Goal: Task Accomplishment & Management: Use online tool/utility

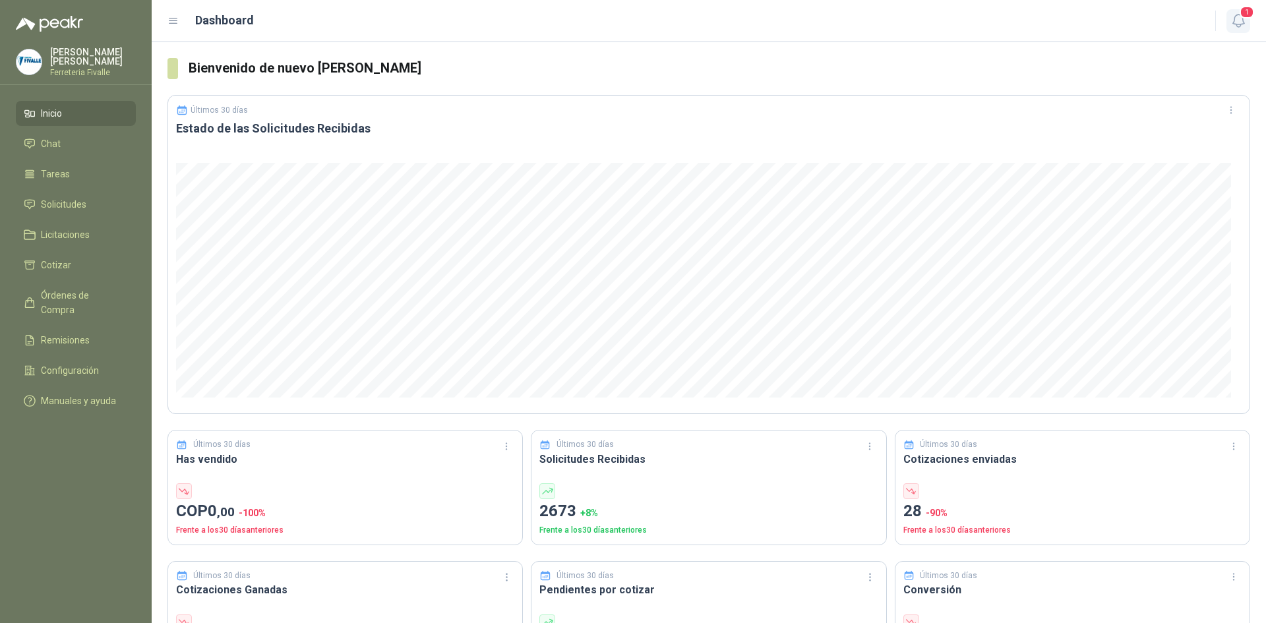
click at [1244, 20] on icon "button" at bounding box center [1239, 21] width 16 height 16
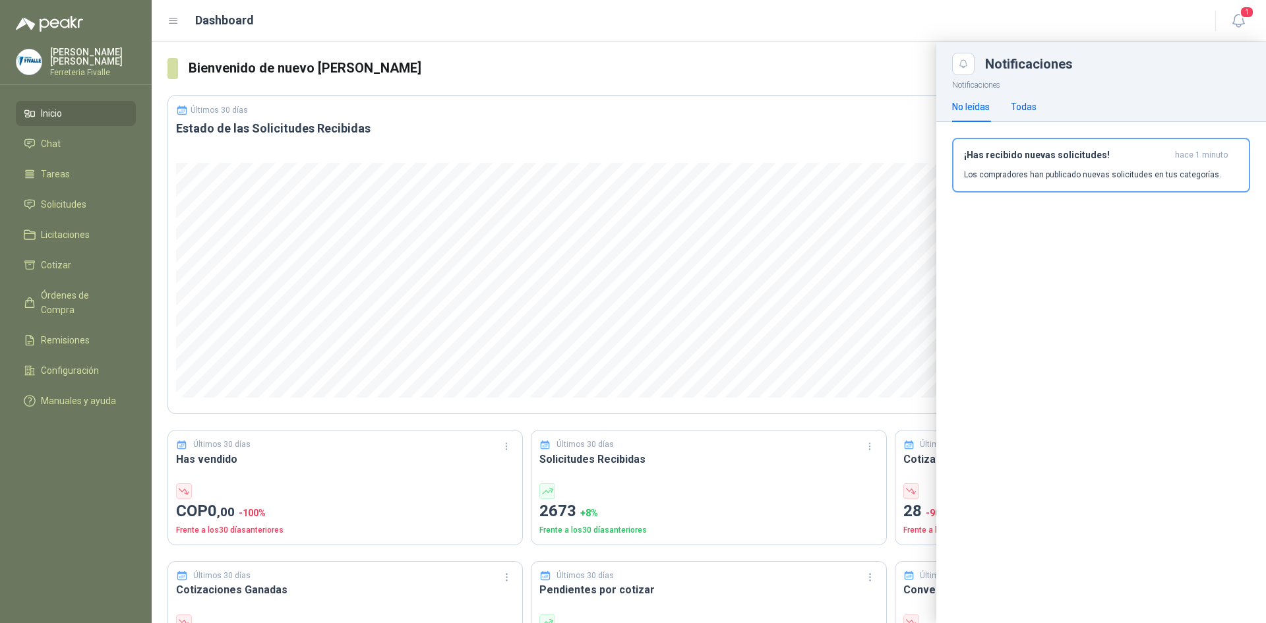
click at [1027, 102] on div "Todas" at bounding box center [1024, 107] width 26 height 15
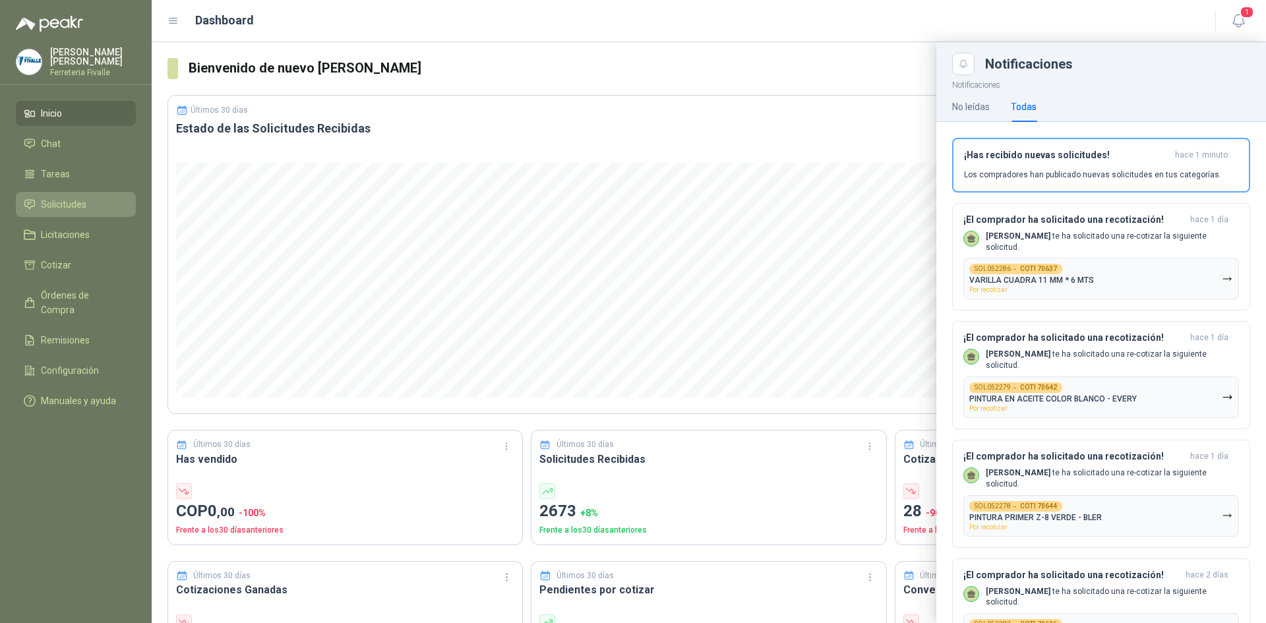
click at [74, 211] on span "Solicitudes" at bounding box center [64, 204] width 46 height 15
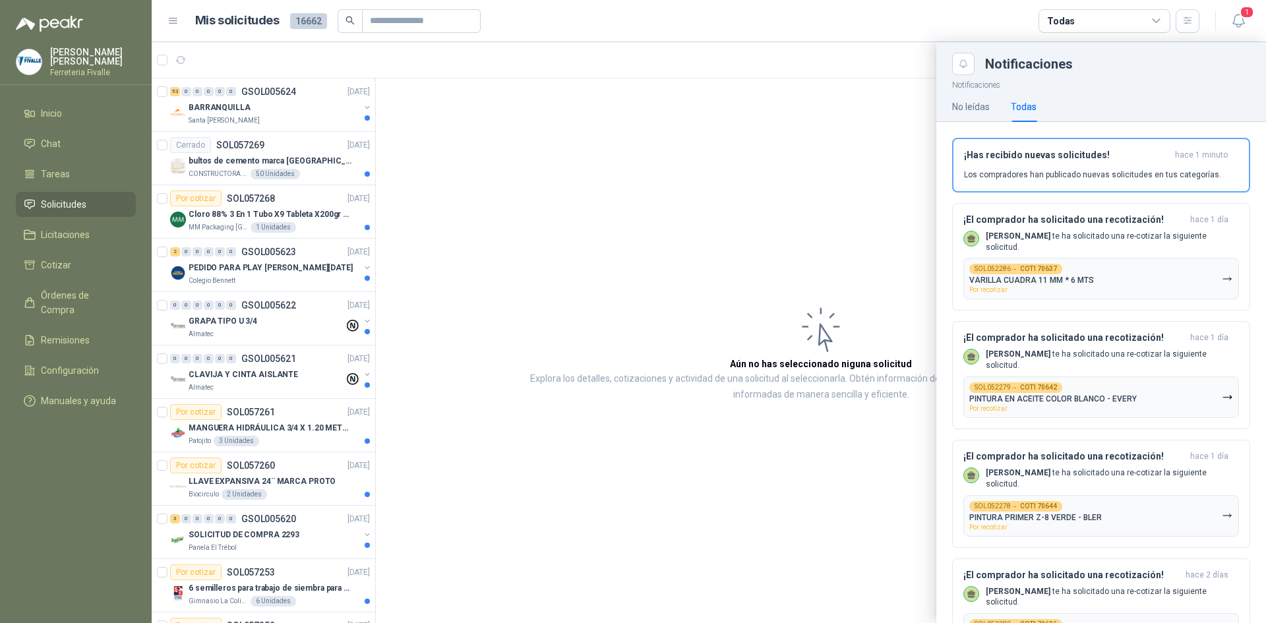
click at [831, 206] on div at bounding box center [709, 332] width 1115 height 581
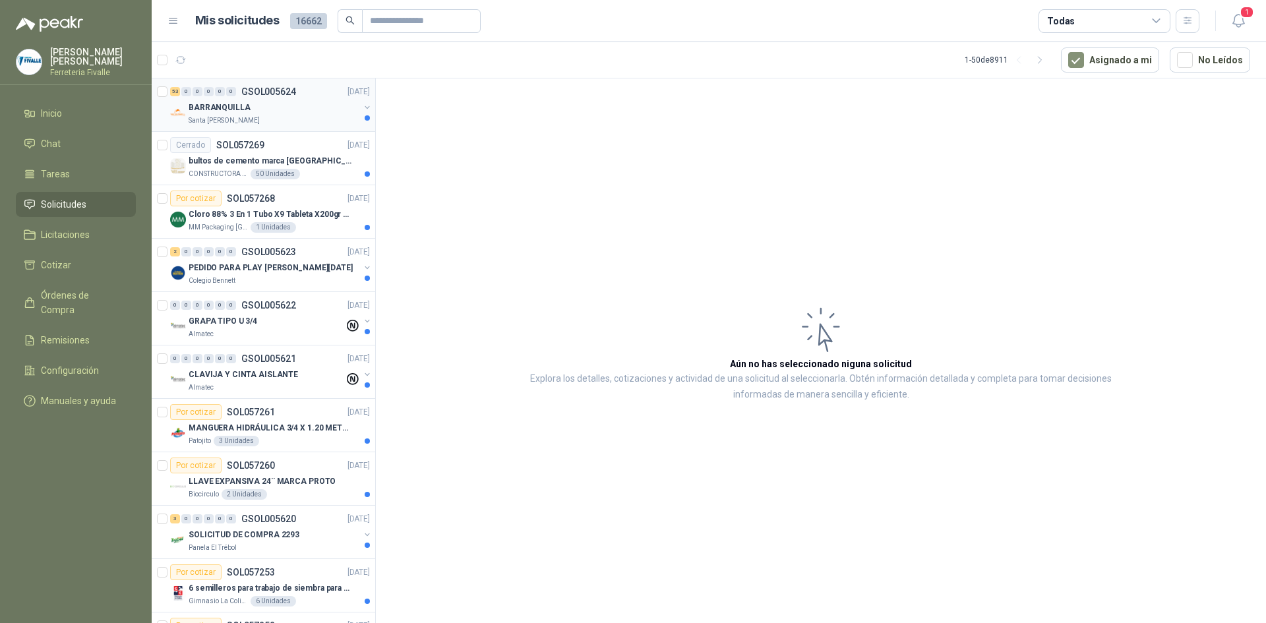
click at [275, 99] on div "53 0 0 0 0 0 GSOL005624 [DATE]" at bounding box center [271, 92] width 203 height 16
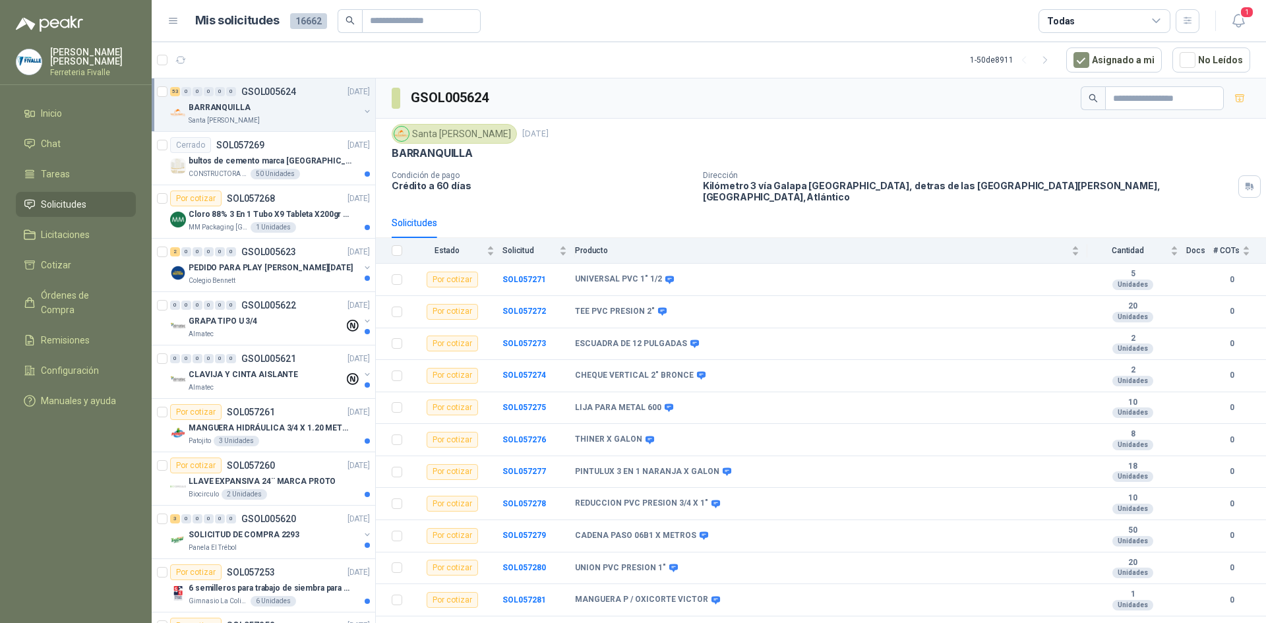
click at [960, 127] on div "Santa [PERSON_NAME] [DATE]" at bounding box center [821, 134] width 859 height 20
click at [278, 158] on p "bultos de cemento marca [GEOGRAPHIC_DATA][PERSON_NAME]- Entrega en [GEOGRAPHIC_…" at bounding box center [271, 161] width 164 height 13
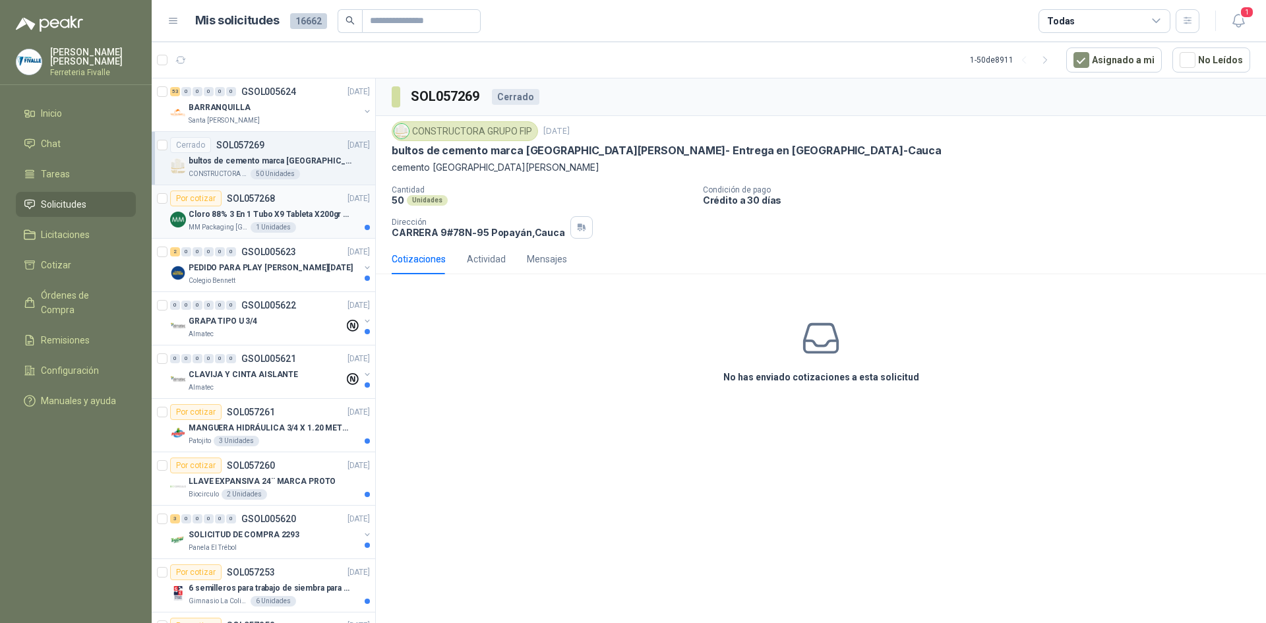
click at [309, 210] on p "Cloro 88% 3 En 1 Tubo X9 Tableta X200gr Oxycl" at bounding box center [271, 214] width 164 height 13
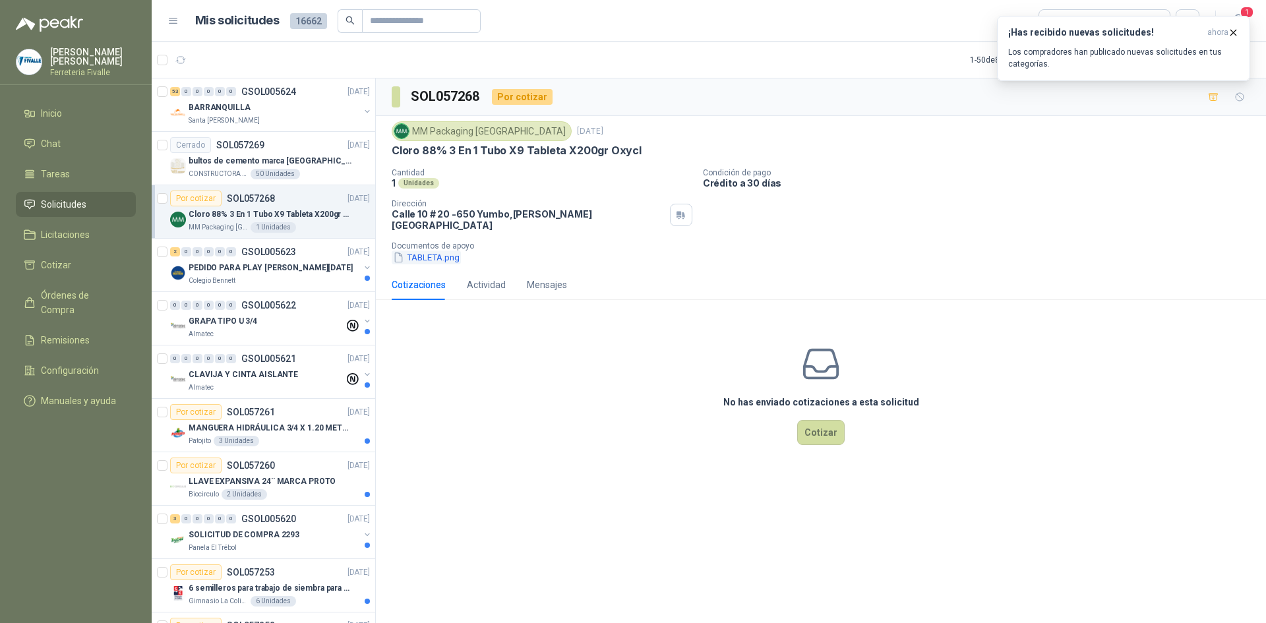
click at [421, 253] on button "TABLETA.png" at bounding box center [426, 258] width 69 height 14
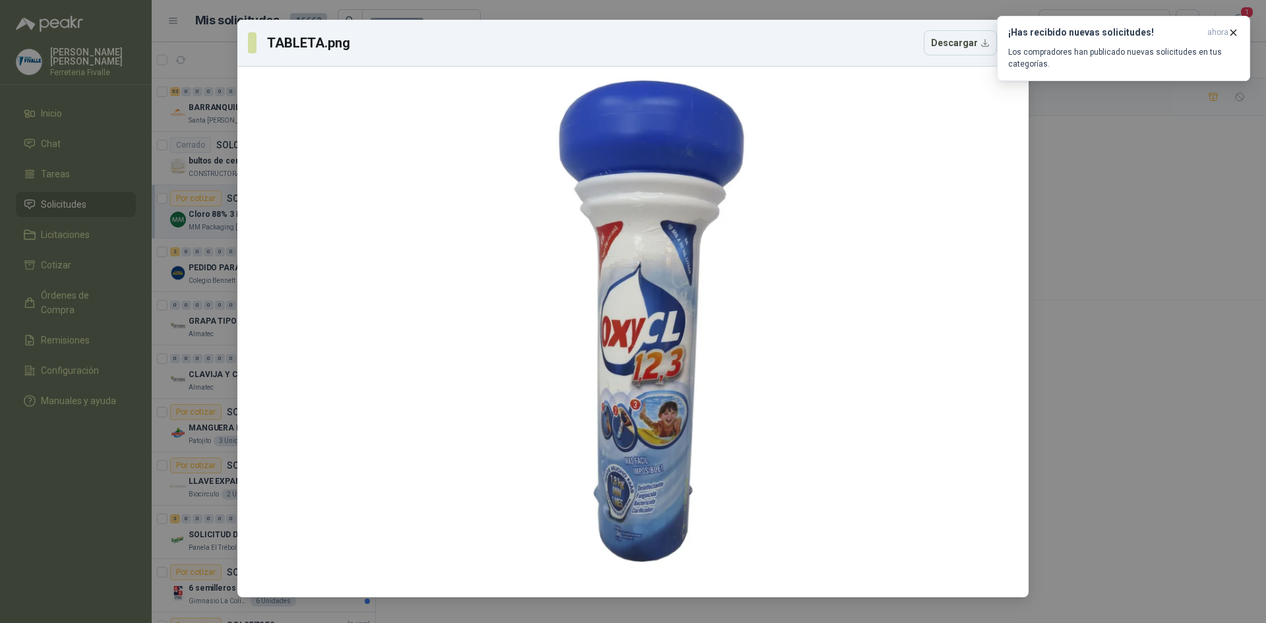
click at [1136, 337] on div "TABLETA.png Descargar" at bounding box center [633, 311] width 1266 height 623
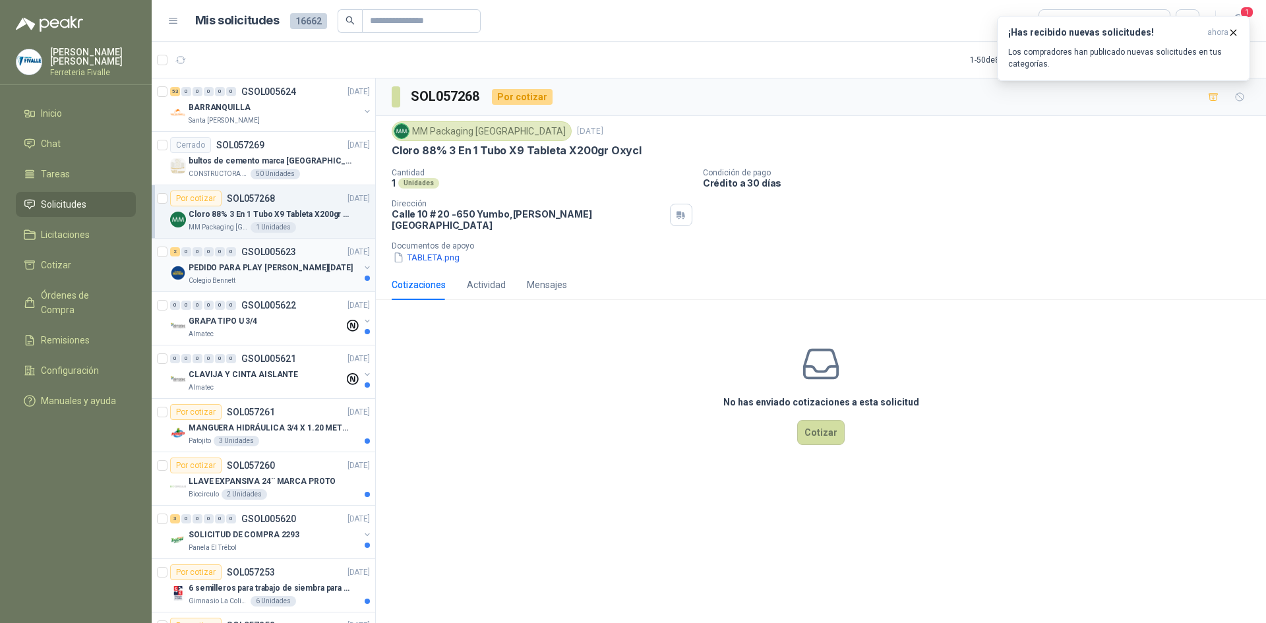
click at [310, 265] on div "PEDIDO PARA PLAY [PERSON_NAME][DATE]" at bounding box center [274, 268] width 171 height 16
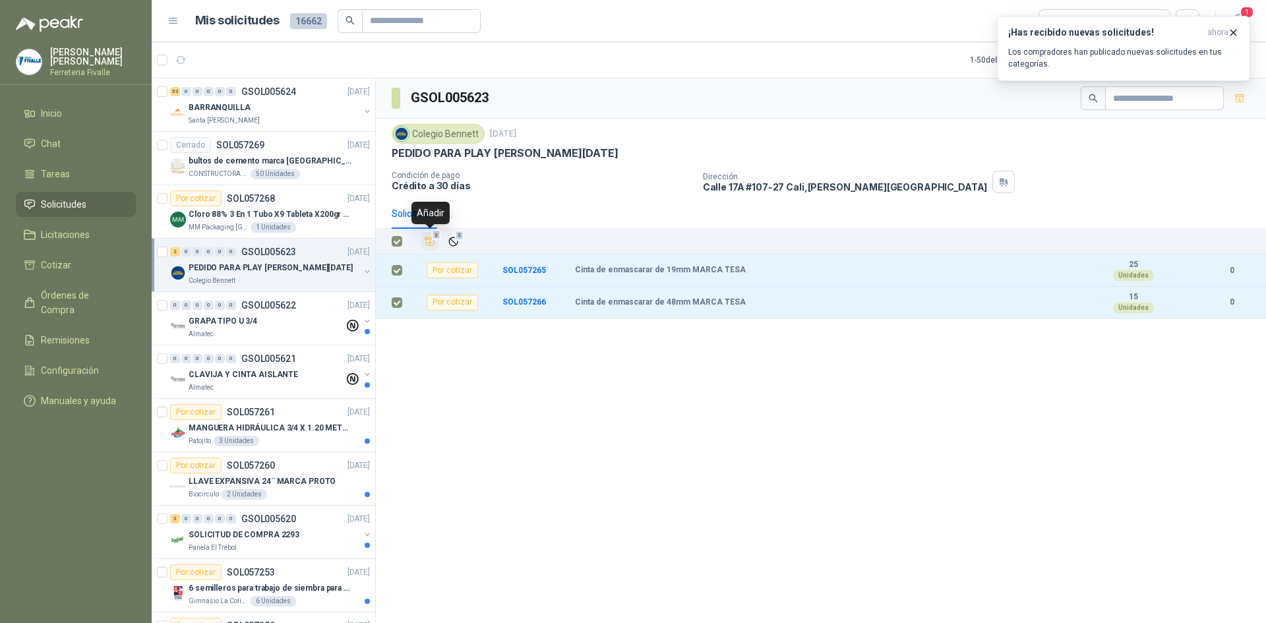
click at [429, 238] on icon "Añadir" at bounding box center [430, 241] width 12 height 12
click at [92, 272] on li "Cotizar 2" at bounding box center [76, 265] width 104 height 15
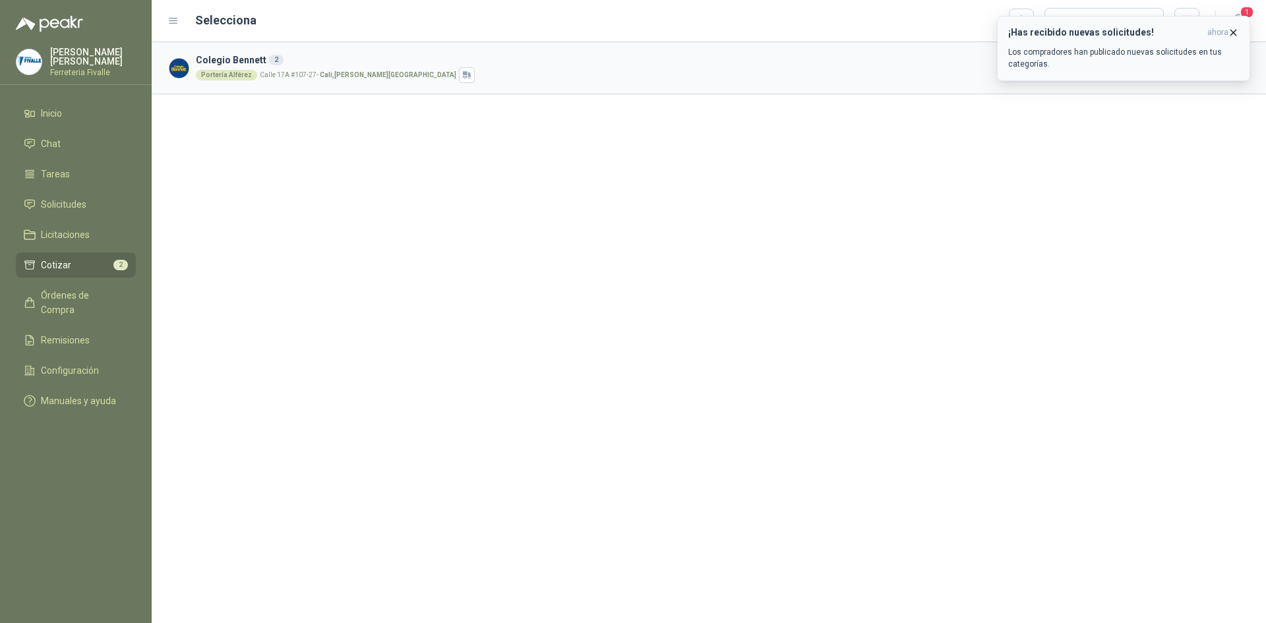
click at [1234, 32] on icon "button" at bounding box center [1233, 32] width 11 height 11
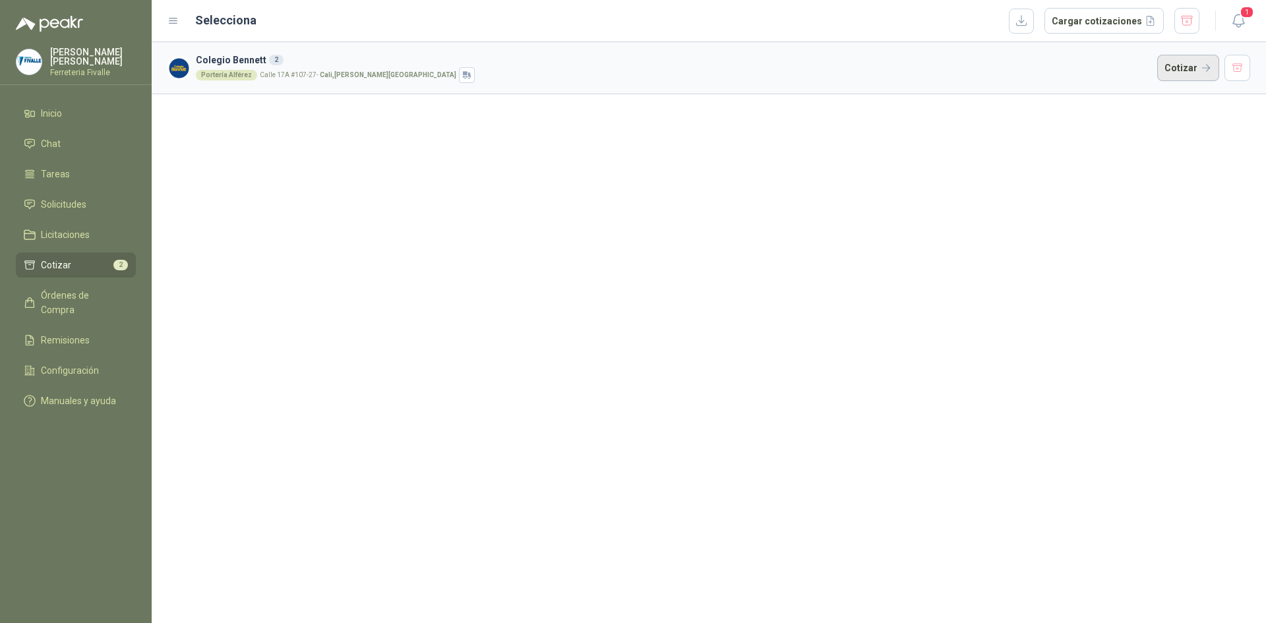
click at [1192, 69] on button "Cotizar" at bounding box center [1189, 68] width 62 height 26
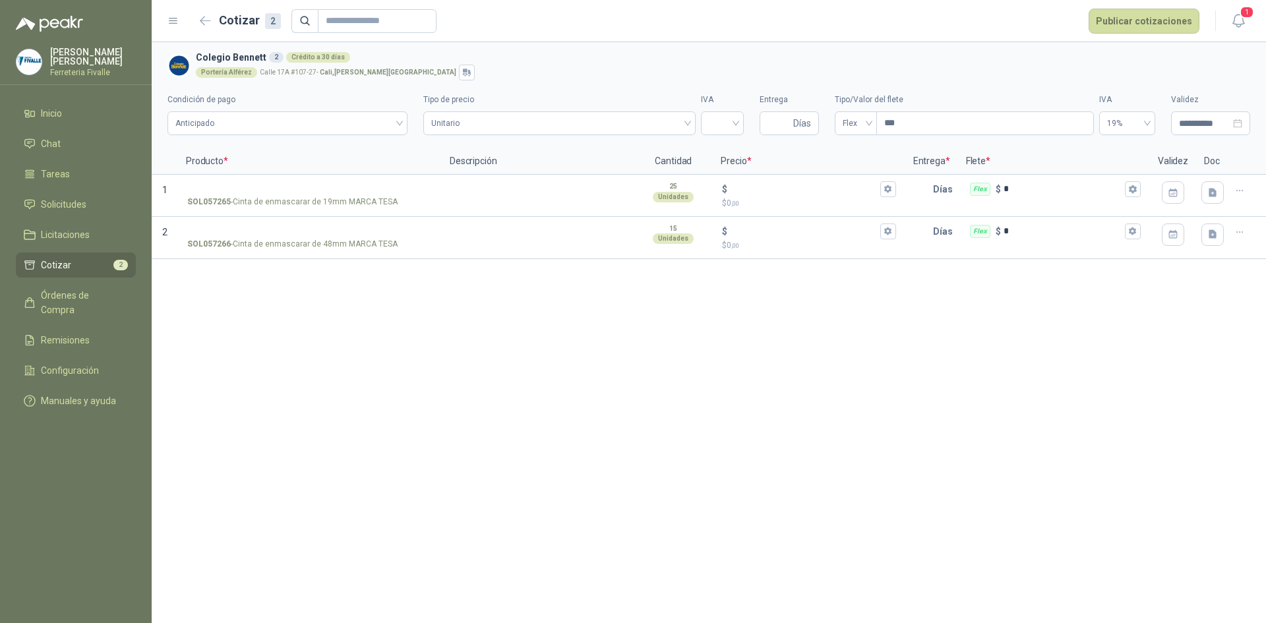
click at [1009, 449] on div "**********" at bounding box center [709, 332] width 1115 height 581
click at [642, 470] on div "**********" at bounding box center [709, 332] width 1115 height 581
click at [212, 18] on button "button" at bounding box center [205, 21] width 21 height 21
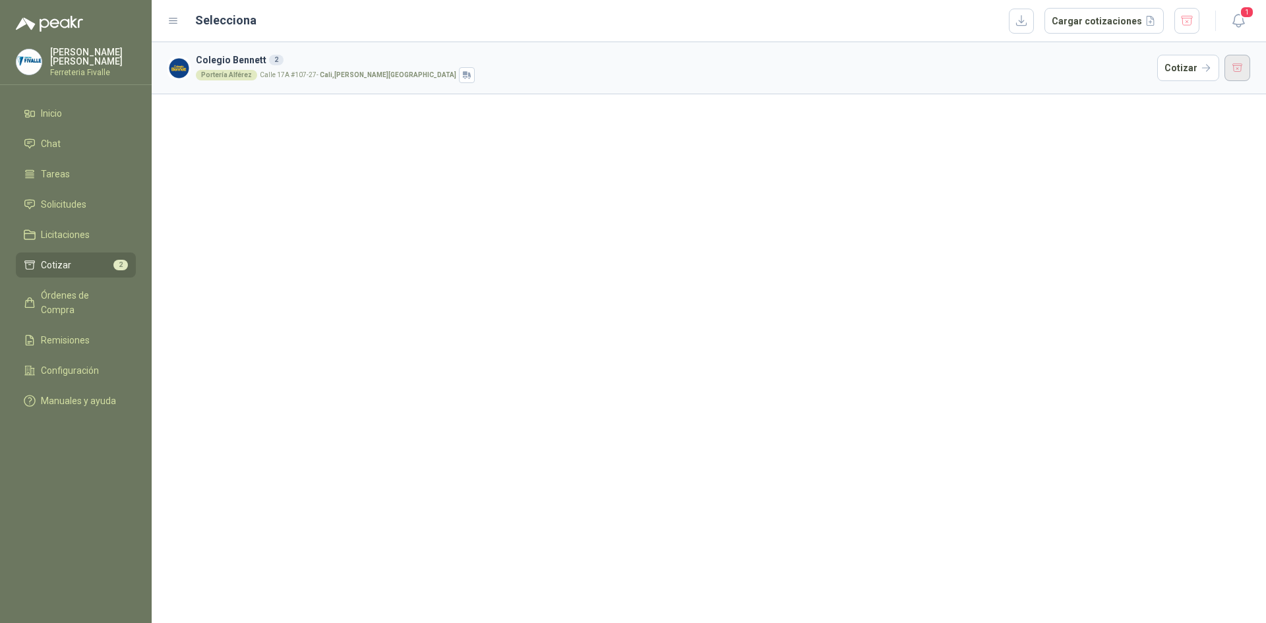
click at [1239, 69] on button "button" at bounding box center [1238, 68] width 26 height 26
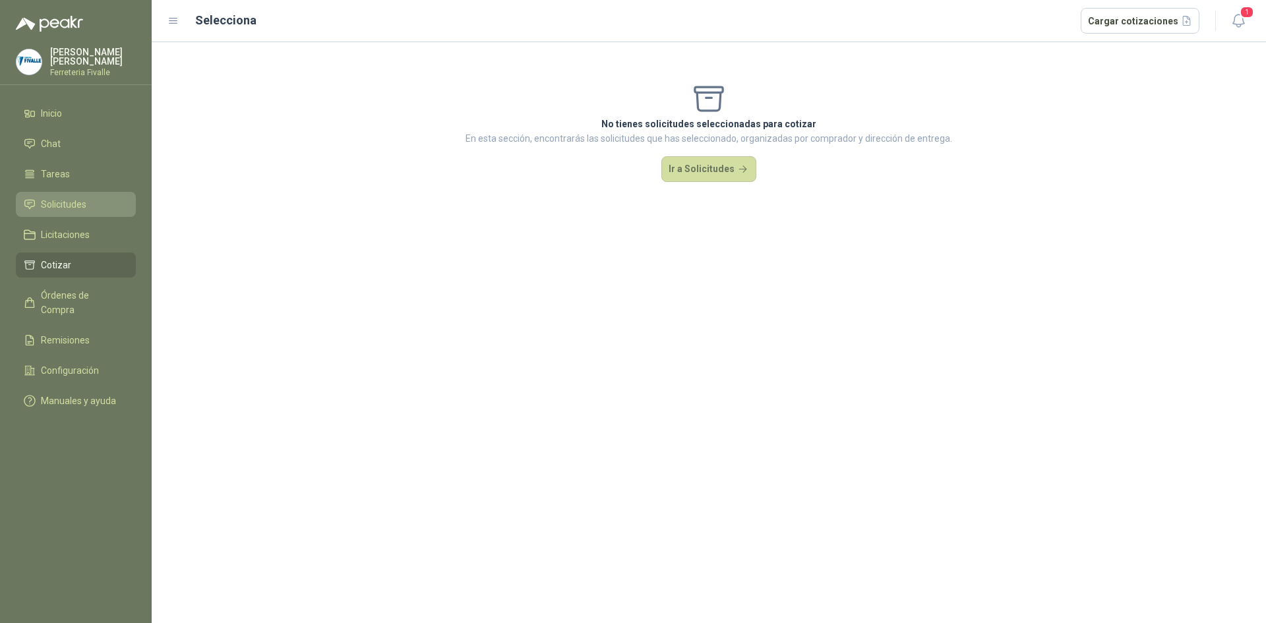
click at [65, 212] on span "Solicitudes" at bounding box center [64, 204] width 46 height 15
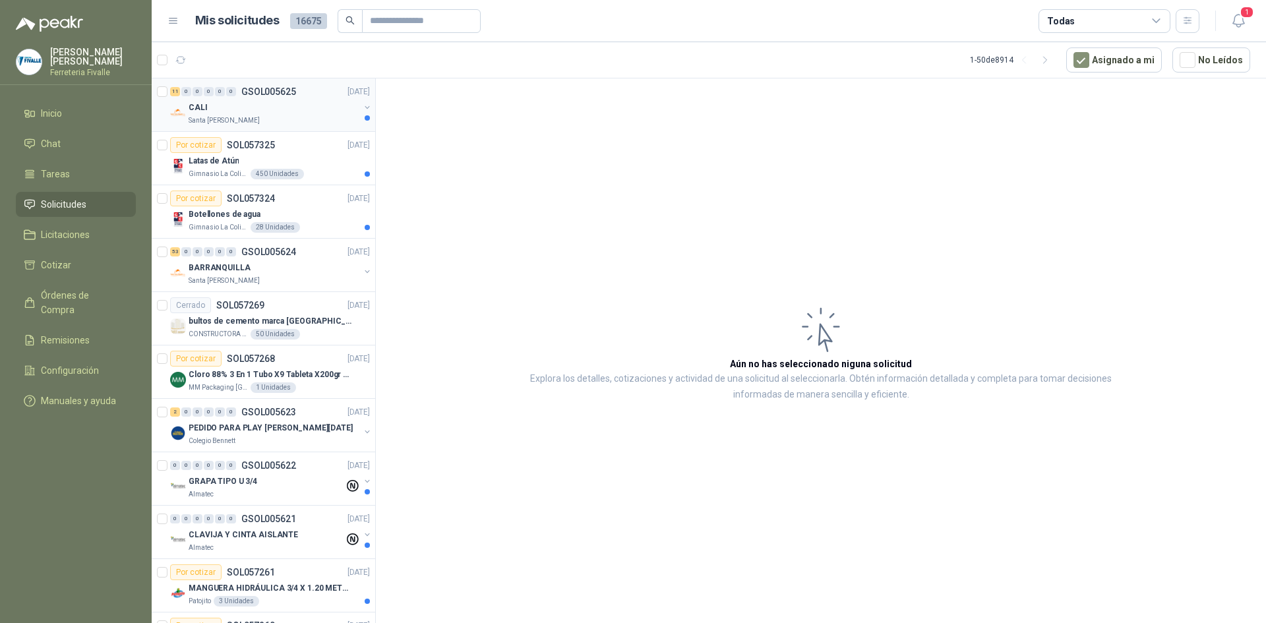
click at [299, 117] on div "Santa [PERSON_NAME]" at bounding box center [274, 120] width 171 height 11
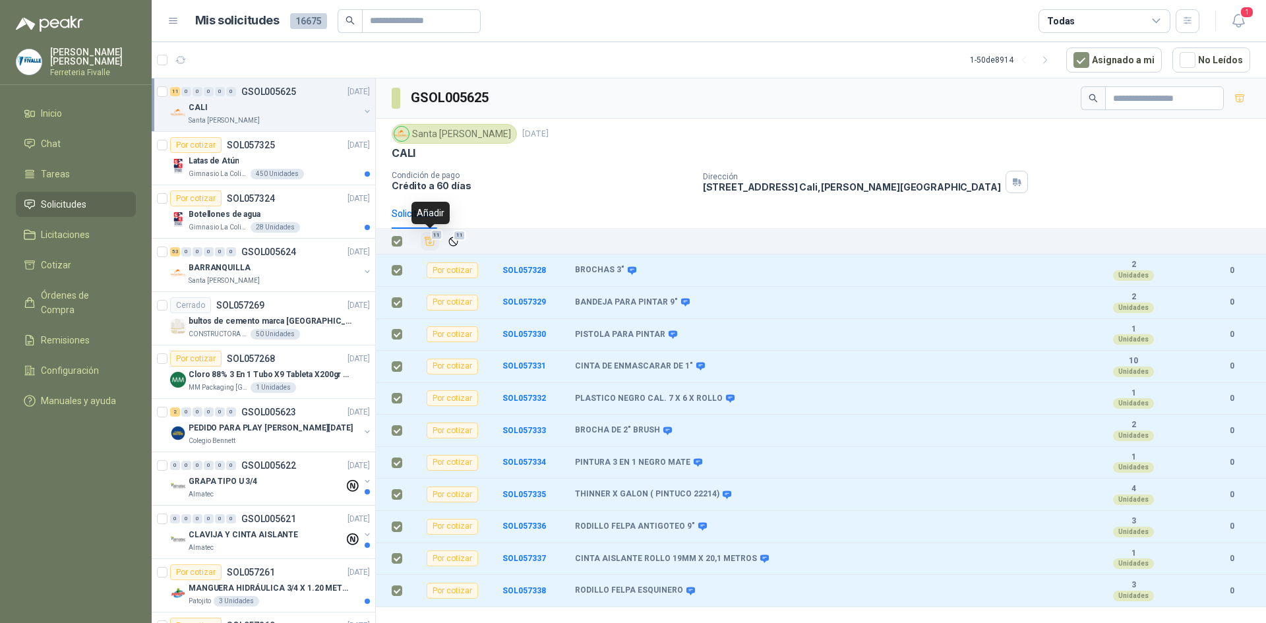
click at [431, 243] on icon "Añadir" at bounding box center [430, 241] width 12 height 12
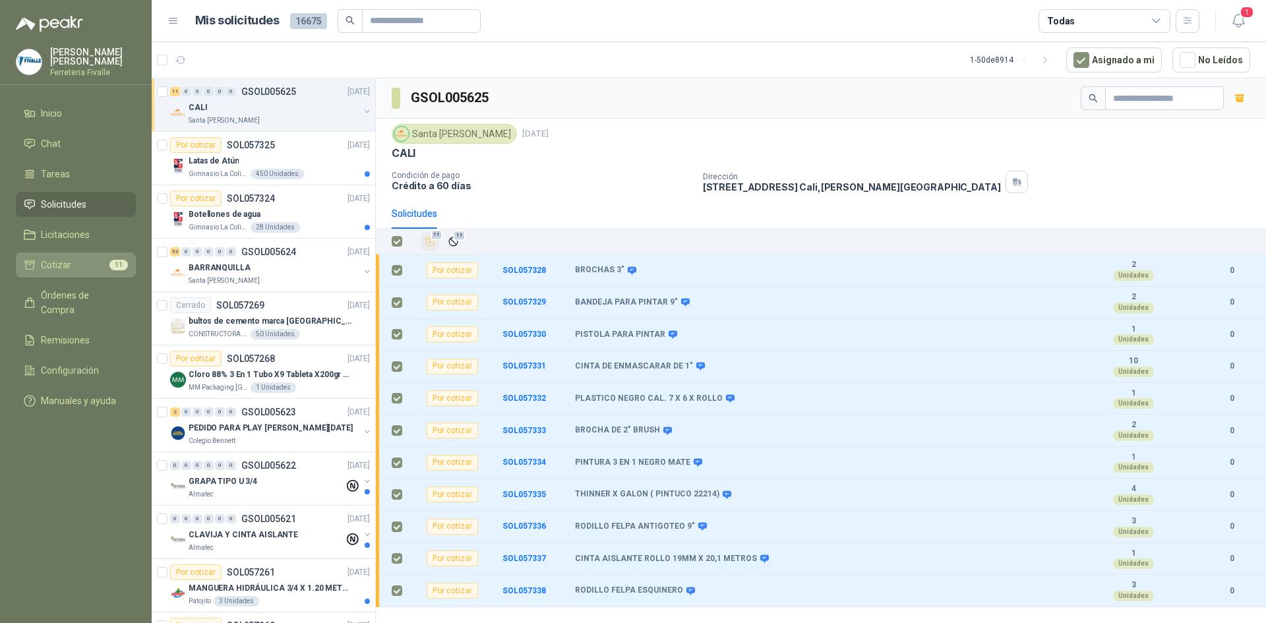
click at [87, 272] on li "Cotizar 11" at bounding box center [76, 265] width 104 height 15
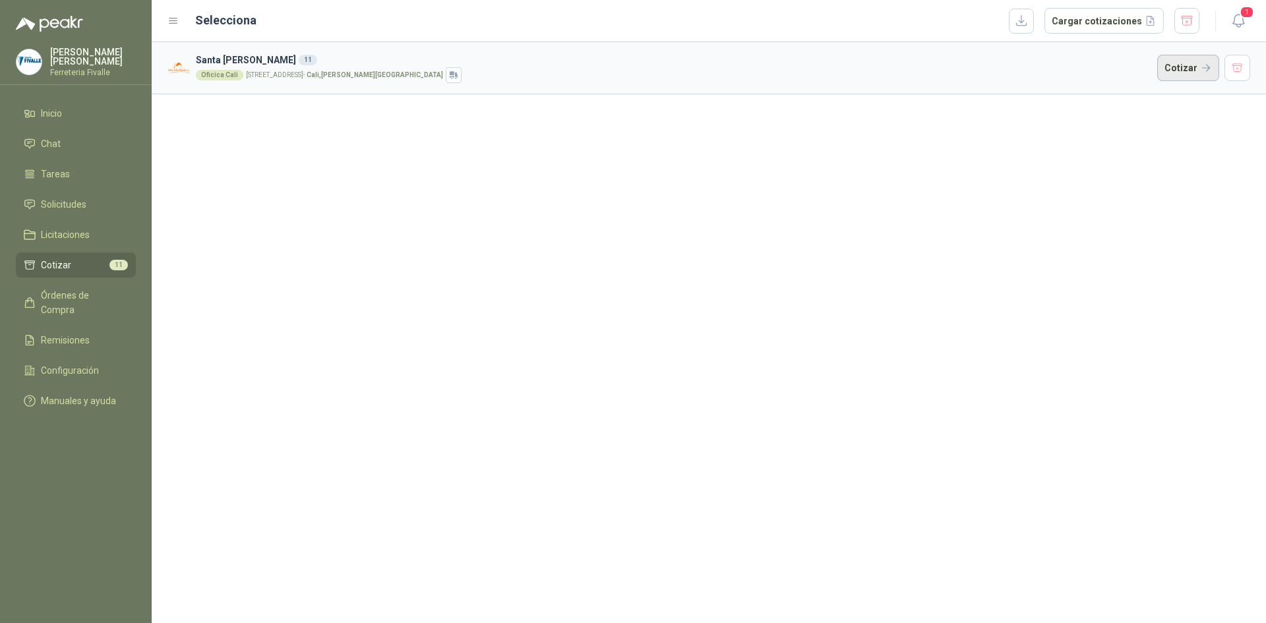
click at [1187, 71] on button "Cotizar" at bounding box center [1189, 68] width 62 height 26
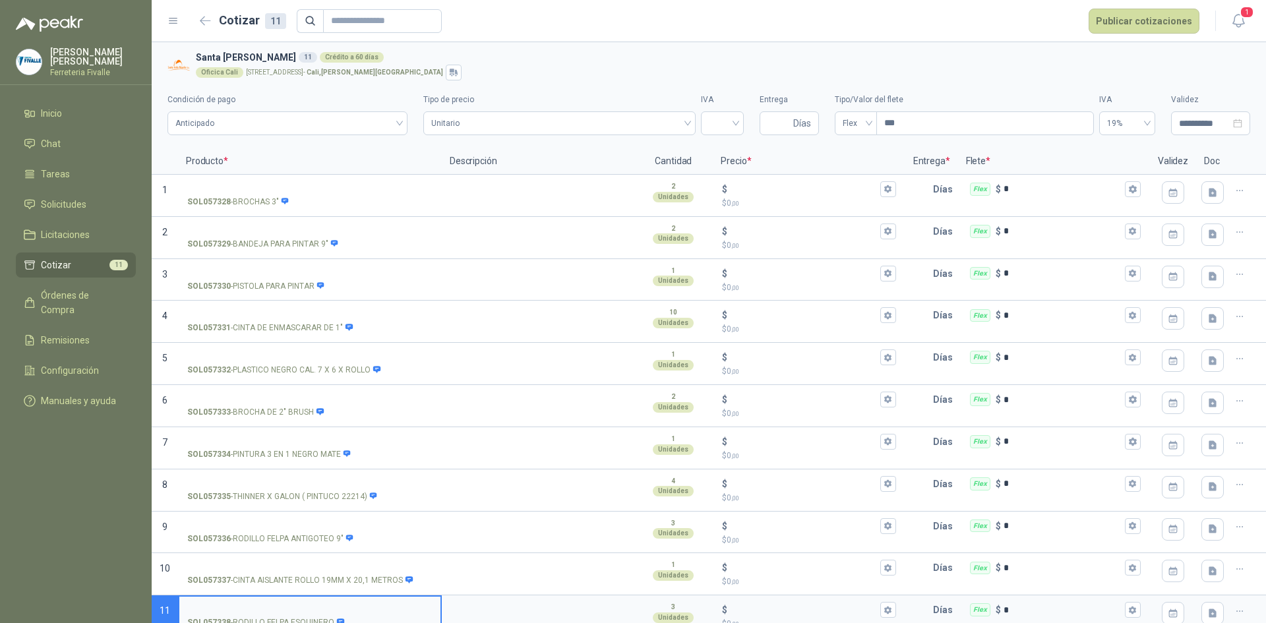
click at [1129, 70] on div "Oficica Cali [STREET_ADDRESS][PERSON_NAME]" at bounding box center [720, 73] width 1049 height 16
click at [208, 24] on icon "button" at bounding box center [205, 21] width 11 height 10
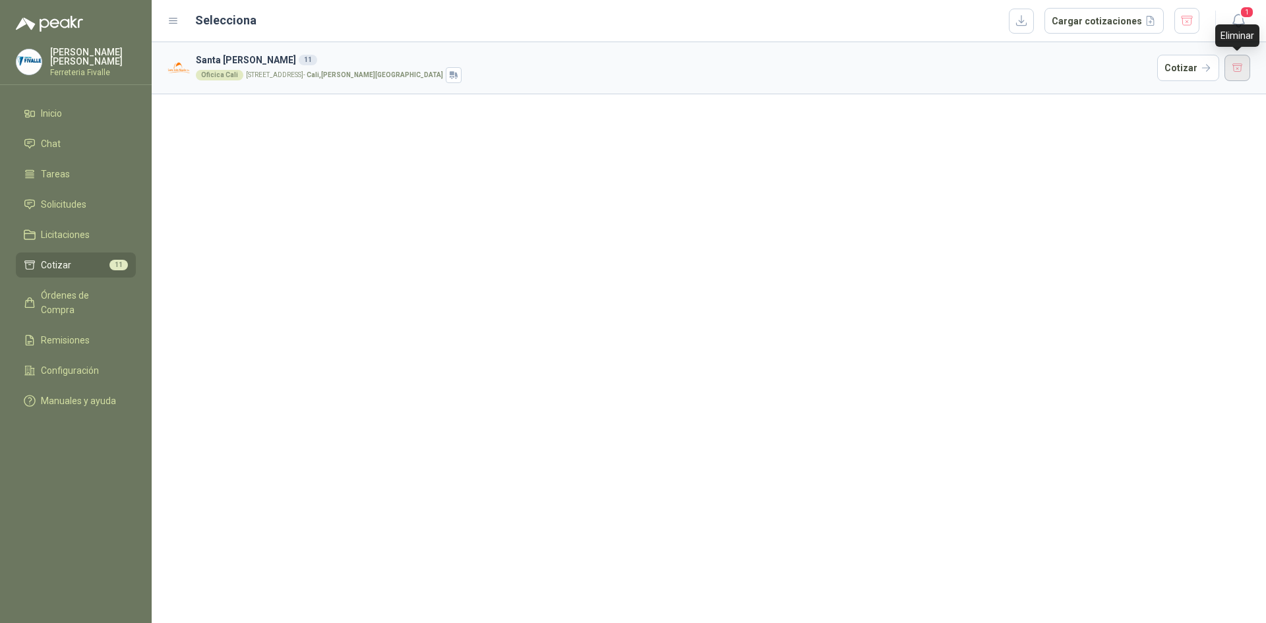
click at [1249, 67] on button "button" at bounding box center [1238, 68] width 26 height 26
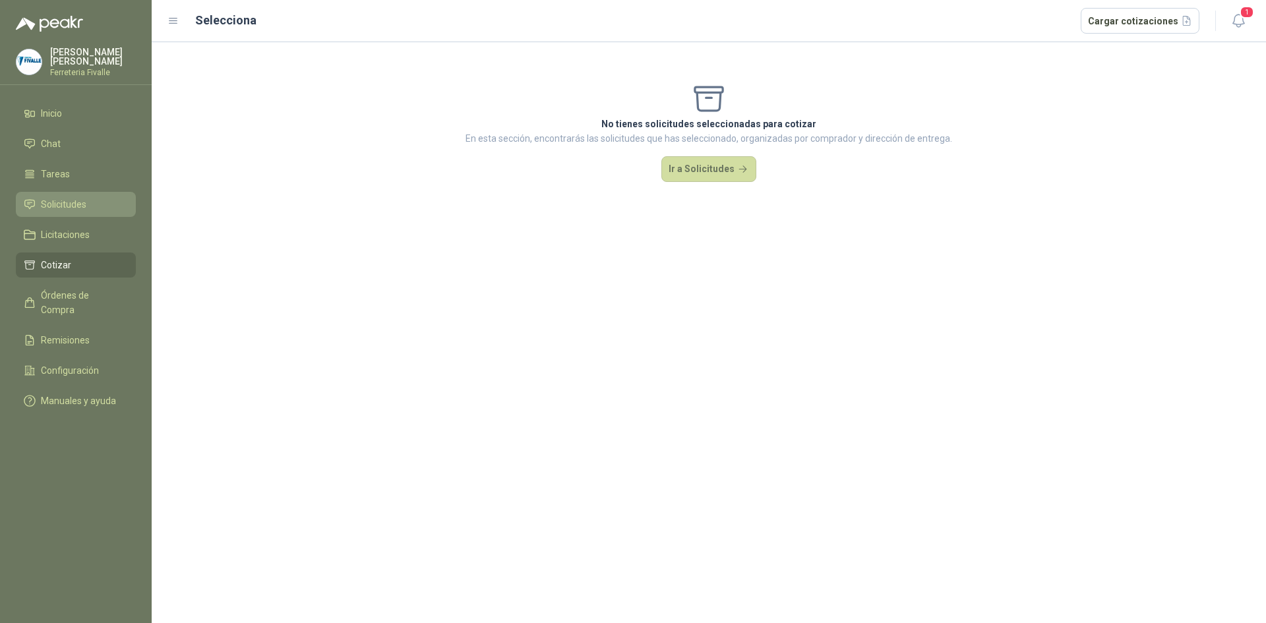
click at [90, 212] on li "Solicitudes" at bounding box center [76, 204] width 104 height 15
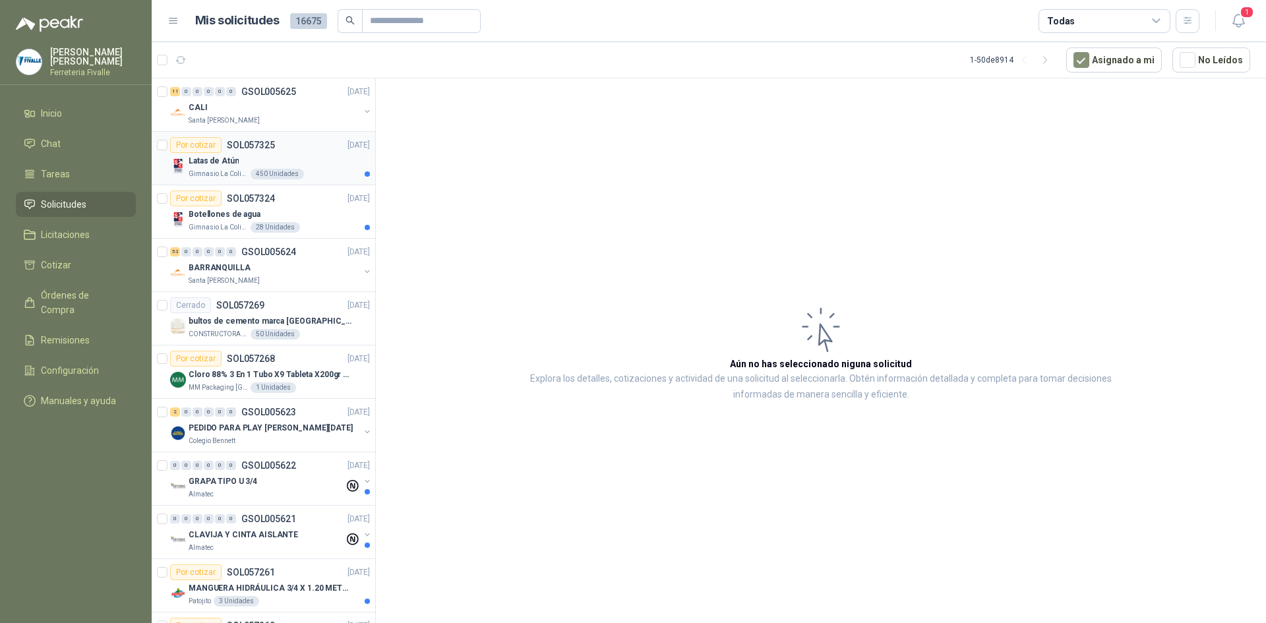
click at [320, 166] on div "Latas de Atún" at bounding box center [279, 161] width 181 height 16
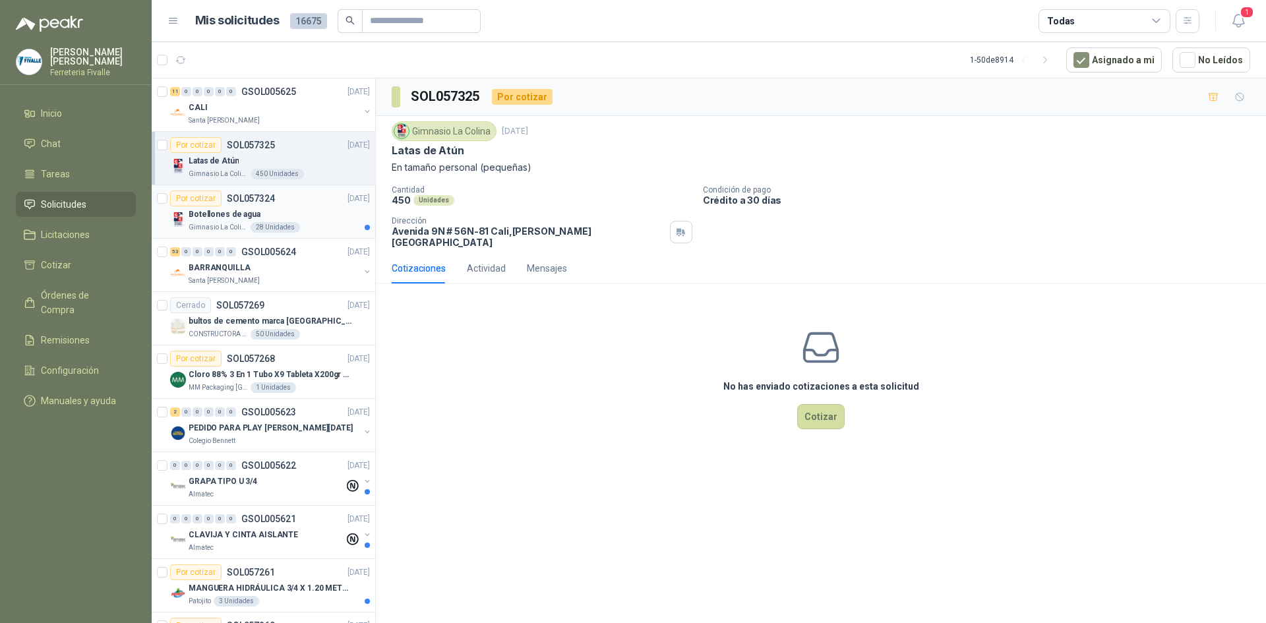
click at [329, 230] on div "Gimnasio La Colina 28 Unidades" at bounding box center [279, 227] width 181 height 11
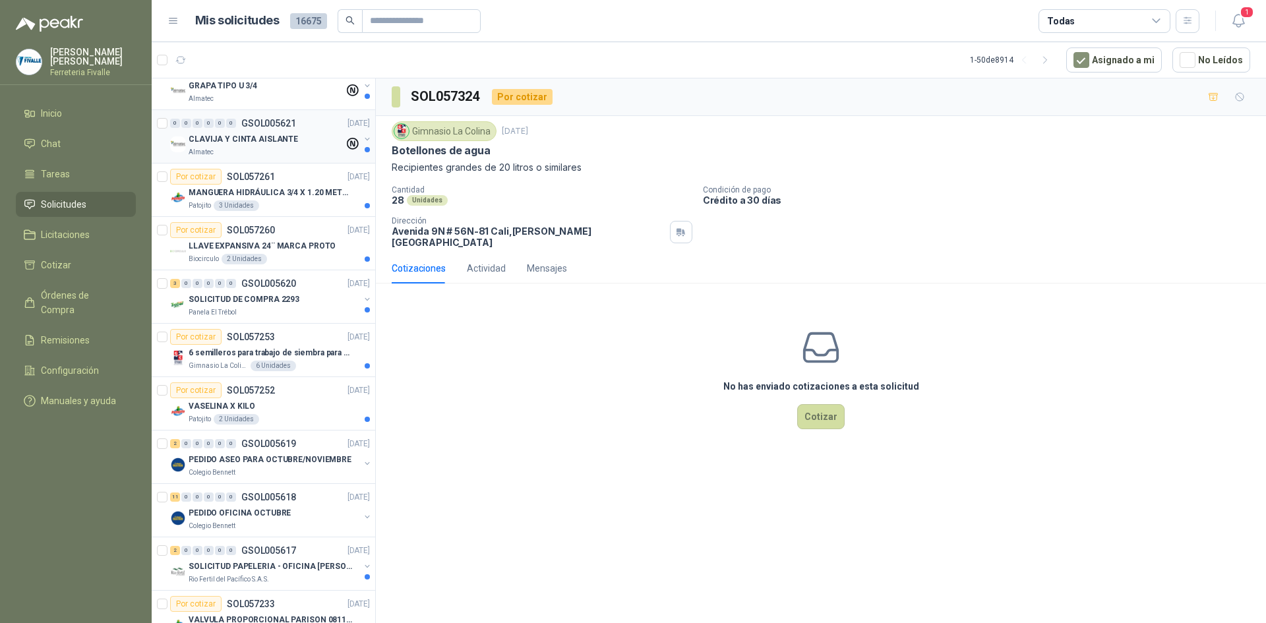
scroll to position [330, 0]
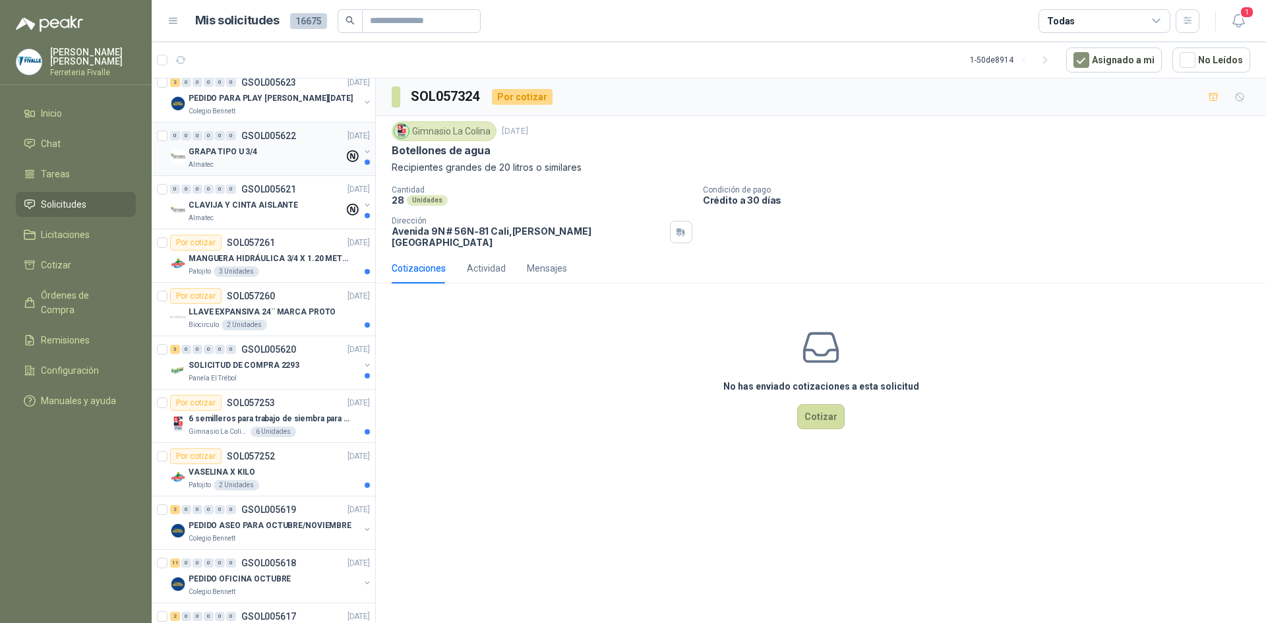
click at [298, 158] on div "GRAPA TIPO U 3/4" at bounding box center [267, 152] width 156 height 16
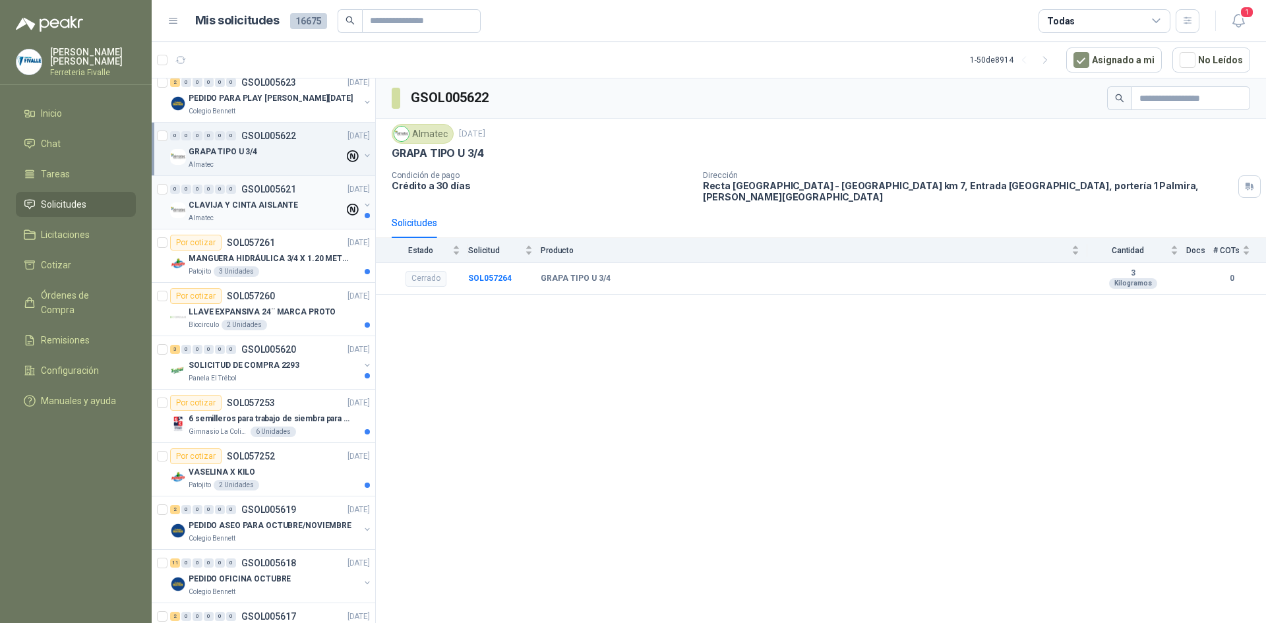
click at [296, 206] on div "CLAVIJA Y CINTA AISLANTE" at bounding box center [267, 205] width 156 height 16
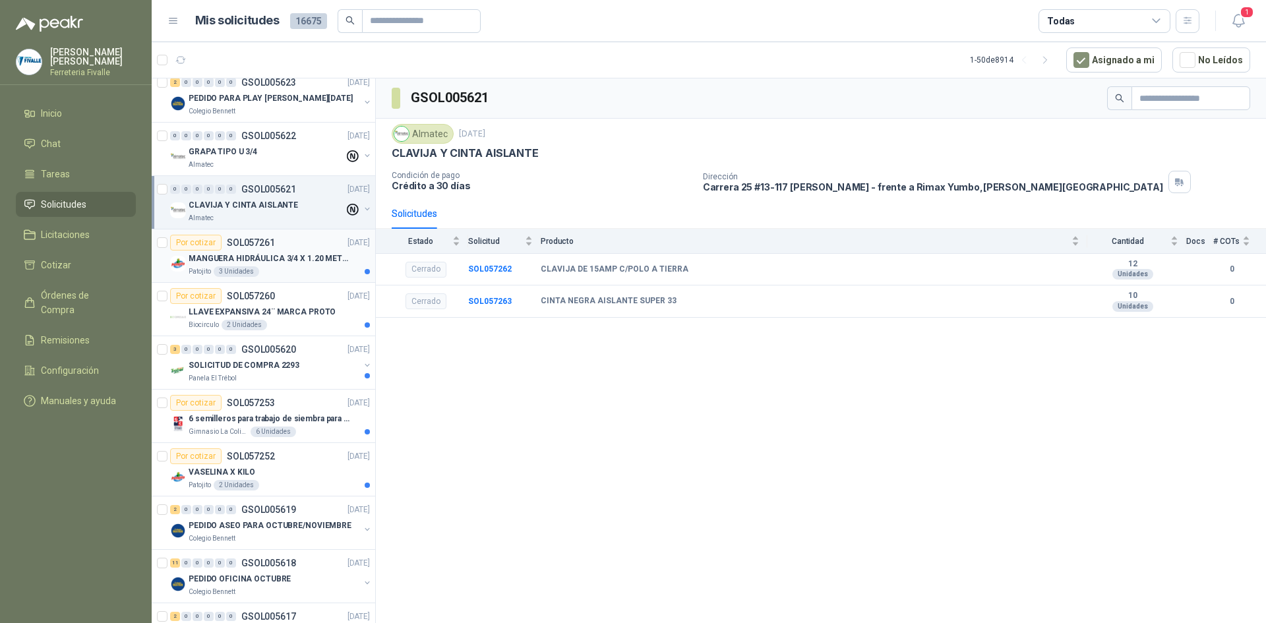
click at [285, 258] on p "MANGUERA HIDRÁULICA 3/4 X 1.20 METROS DE LONGITUD HR-HR-ACOPLADA" at bounding box center [271, 259] width 164 height 13
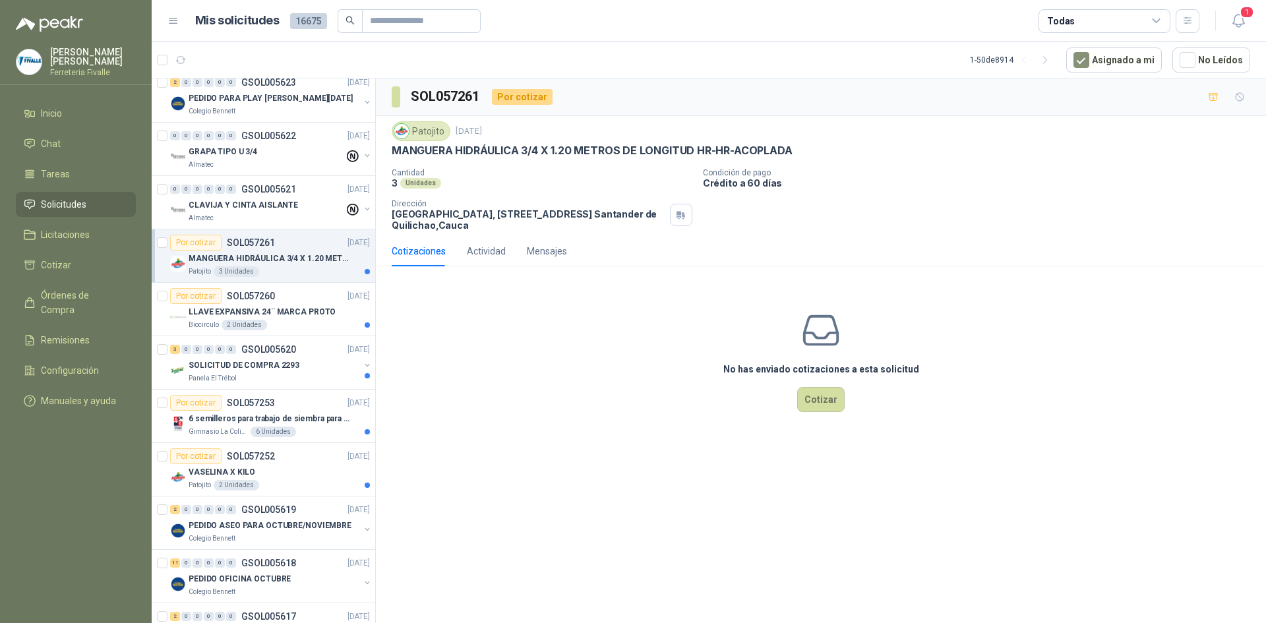
click at [287, 248] on div "Por cotizar SOL057261 [DATE]" at bounding box center [270, 243] width 200 height 16
click at [326, 301] on div "Por cotizar SOL057260 [DATE]" at bounding box center [270, 296] width 200 height 16
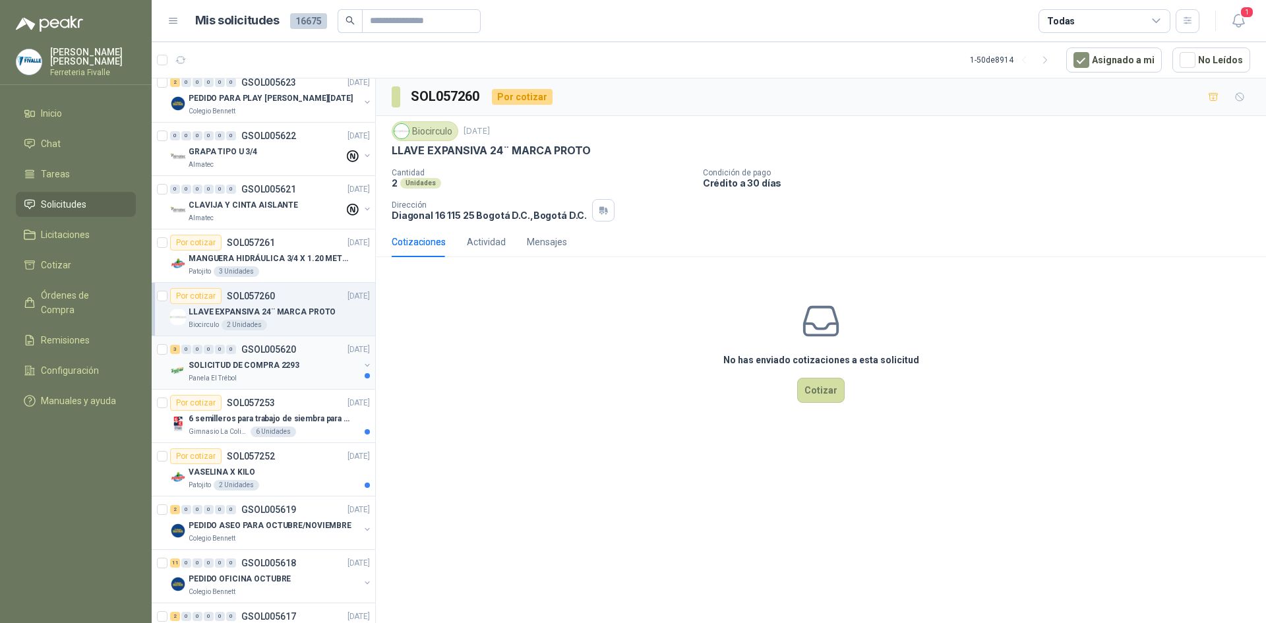
click at [304, 373] on div "Panela El Trébol" at bounding box center [274, 378] width 171 height 11
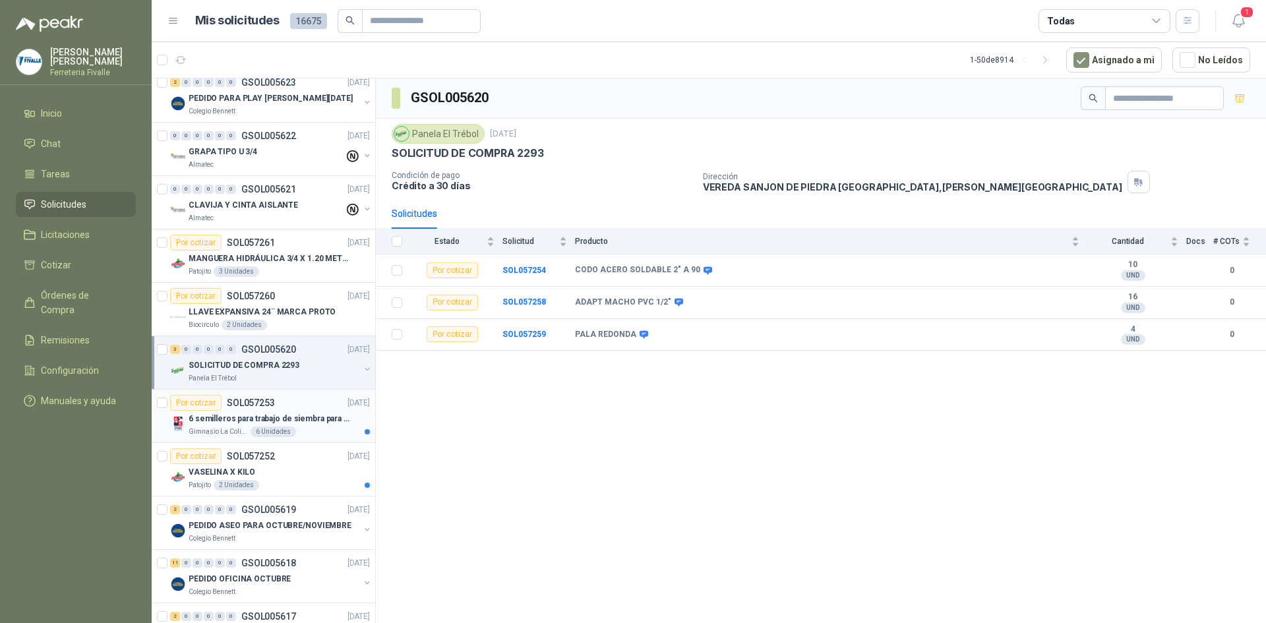
click at [262, 423] on p "6 semilleros para trabajo de siembra para estudiantes en la granja" at bounding box center [271, 419] width 164 height 13
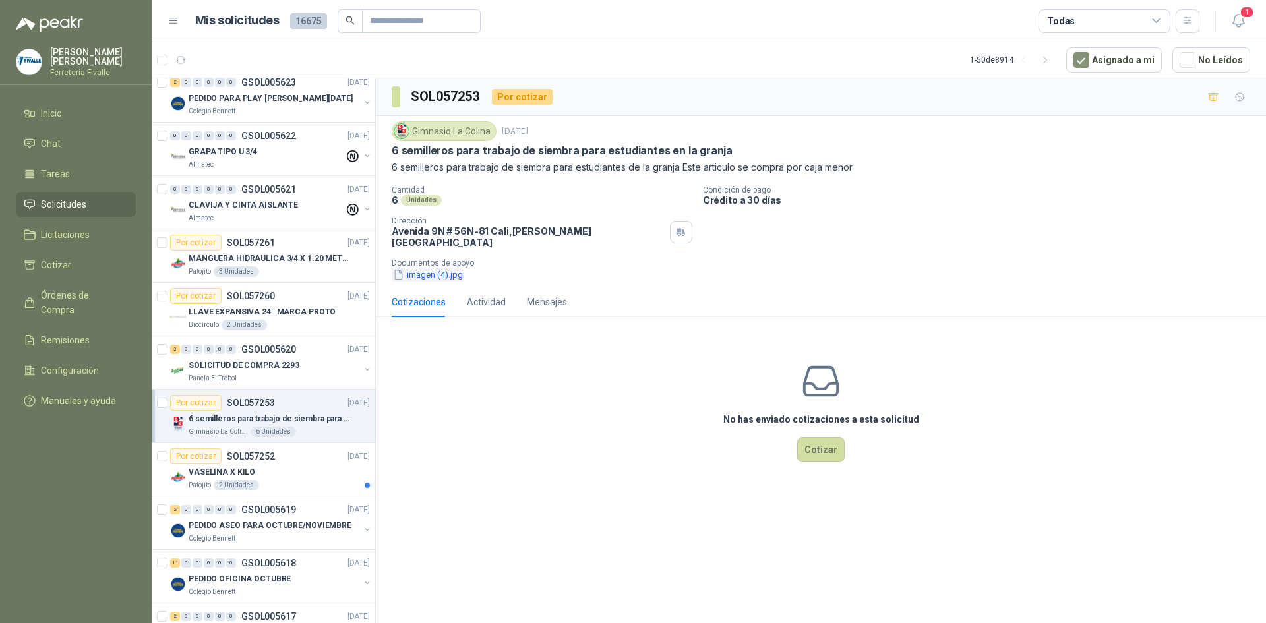
click at [431, 268] on button "imagen (4).jpg" at bounding box center [428, 275] width 73 height 14
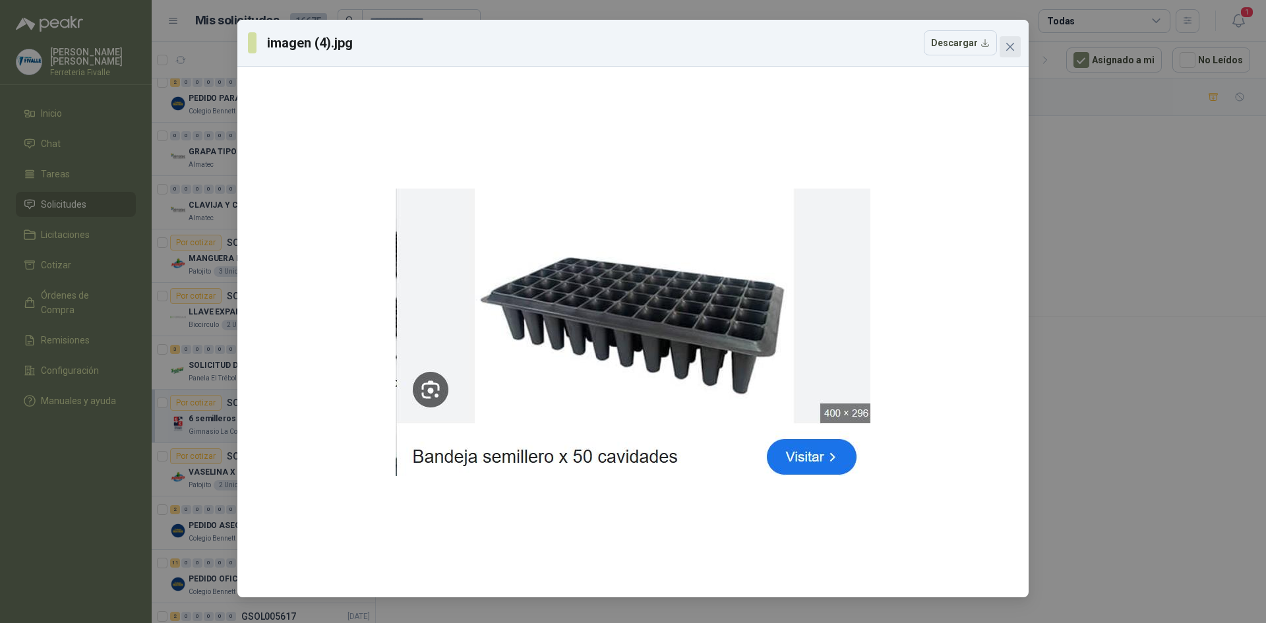
click at [1013, 47] on icon "close" at bounding box center [1010, 47] width 11 height 11
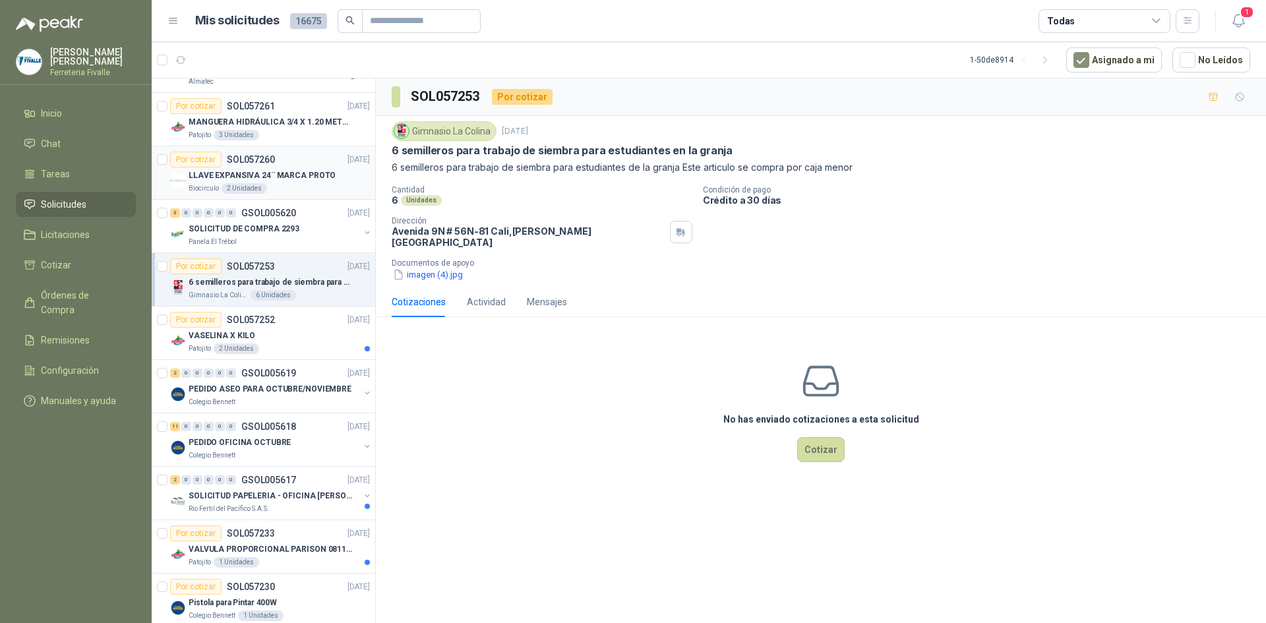
scroll to position [528, 0]
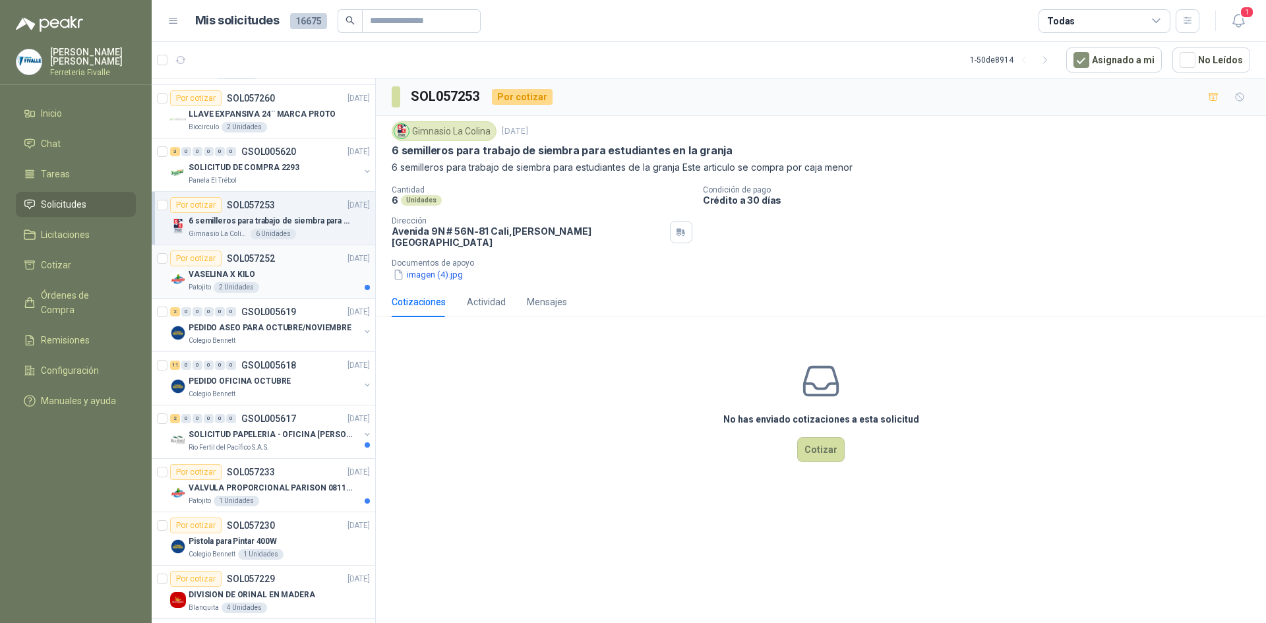
click at [315, 278] on div "VASELINA X KILO" at bounding box center [279, 274] width 181 height 16
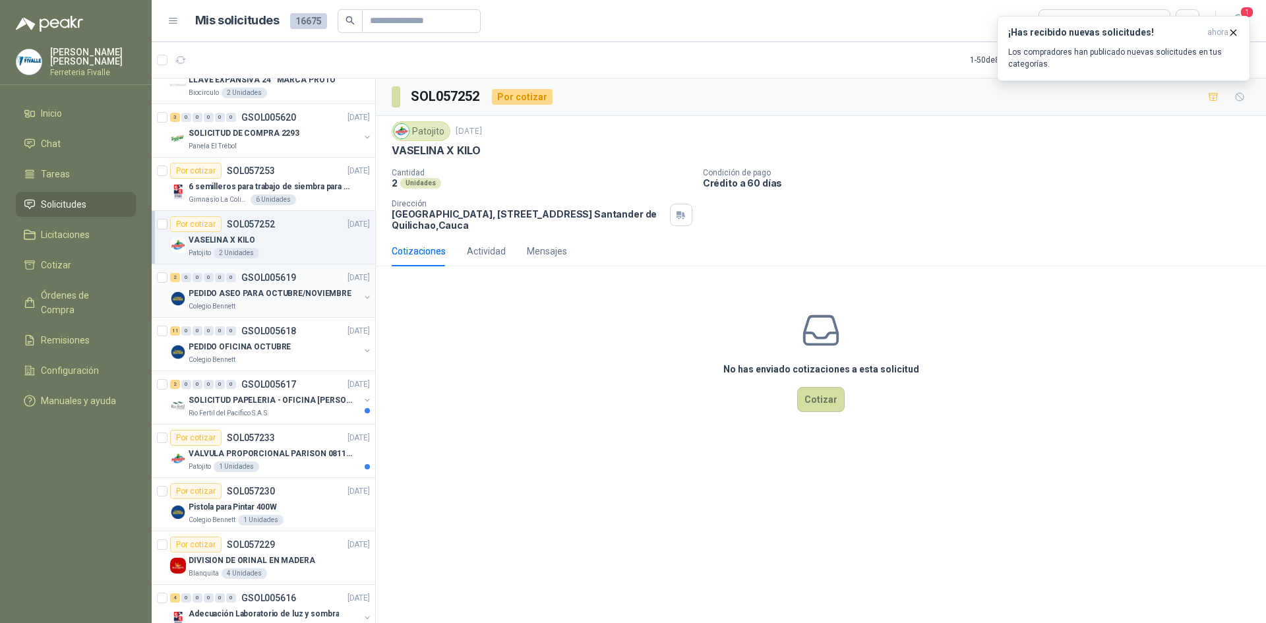
scroll to position [594, 0]
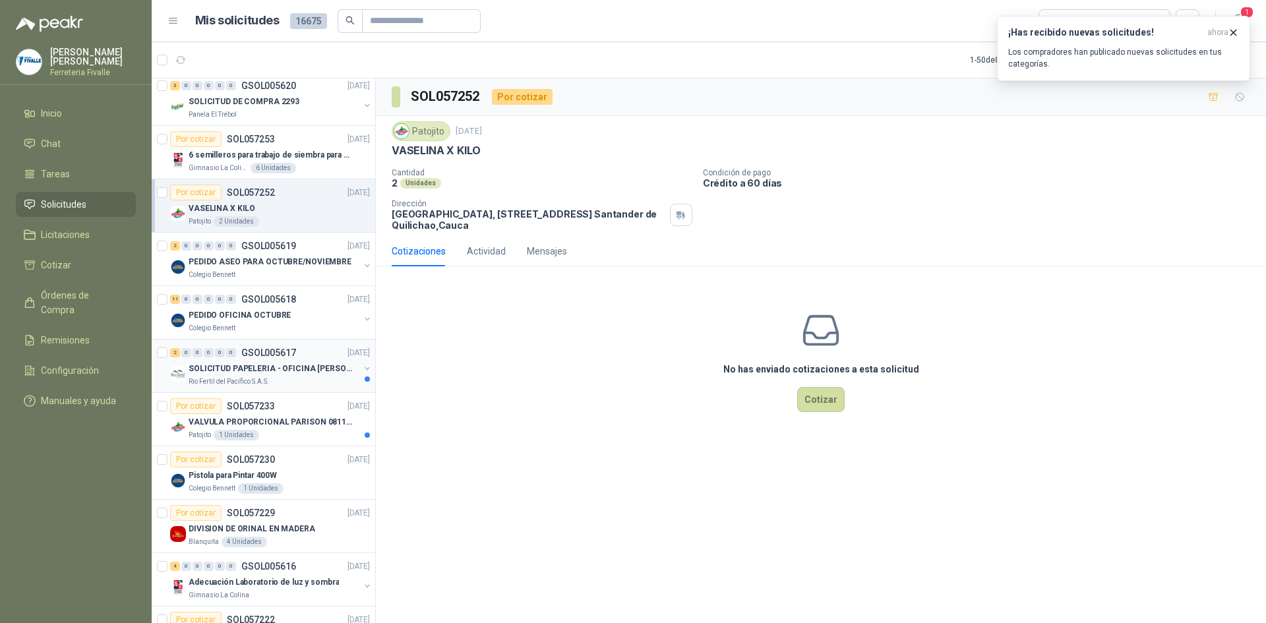
click at [316, 363] on p "SOLICITUD PAPELERIA - OFICINA [PERSON_NAME]" at bounding box center [271, 369] width 164 height 13
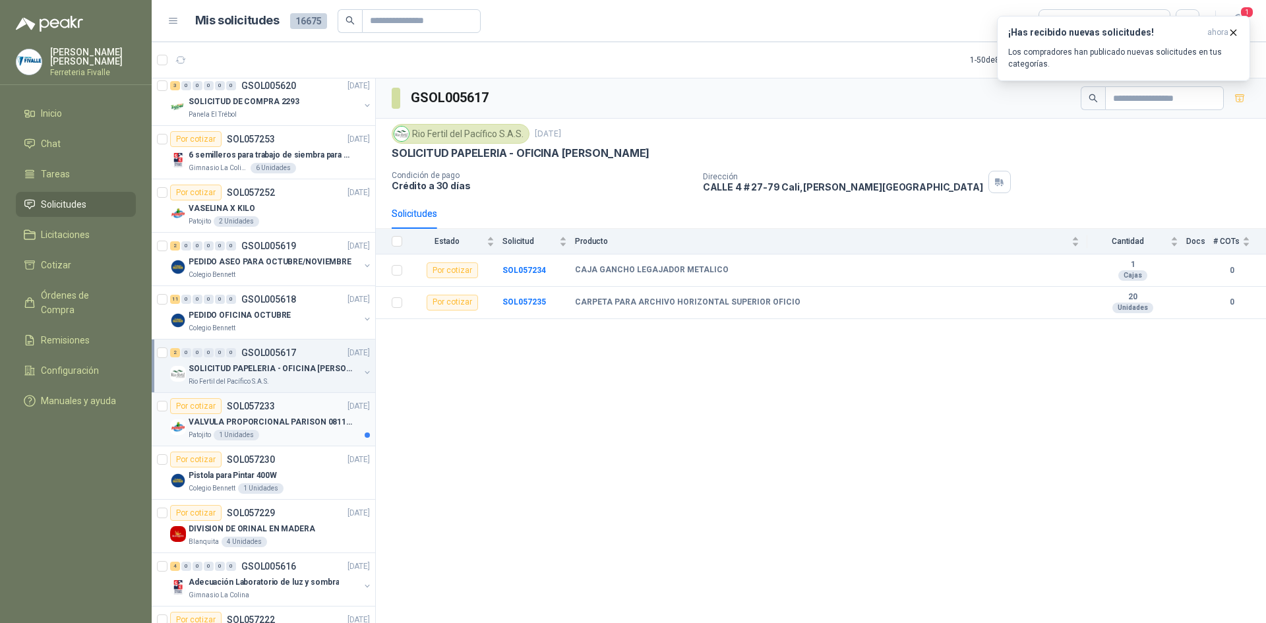
click at [251, 427] on p "VALVULA PROPORCIONAL PARISON 0811404612 / 4WRPEH6C4 REXROTH" at bounding box center [271, 422] width 164 height 13
